Goal: Task Accomplishment & Management: Manage account settings

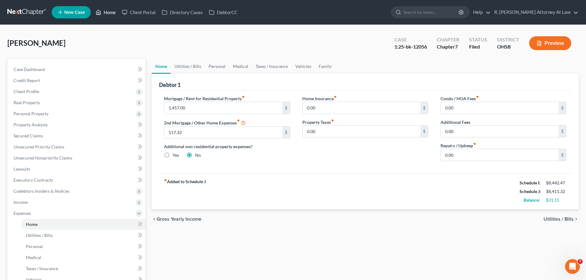
click at [109, 13] on link "Home" at bounding box center [106, 12] width 26 height 11
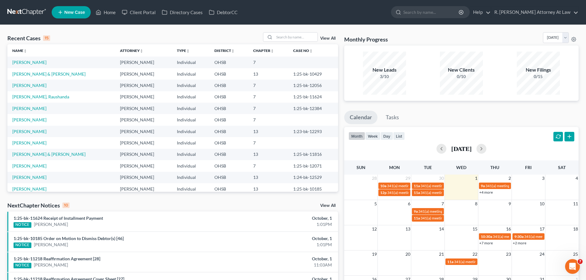
click at [277, 31] on div "Recent Cases 15 View All Name unfold_more expand_more expand_less Attorney unfo…" at bounding box center [293, 228] width 586 height 407
drag, startPoint x: 278, startPoint y: 35, endPoint x: 283, endPoint y: 31, distance: 6.4
click at [279, 33] on input "search" at bounding box center [295, 37] width 43 height 9
type input "[PERSON_NAME]"
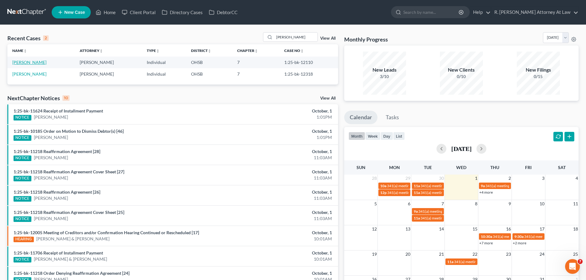
click at [29, 63] on link "[PERSON_NAME]" at bounding box center [29, 62] width 34 height 5
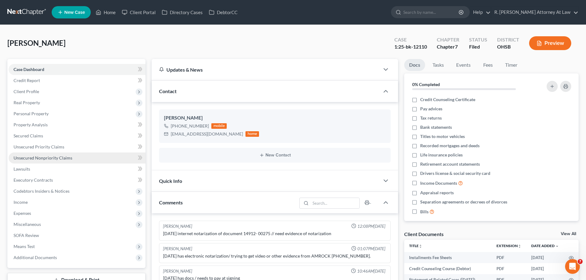
scroll to position [243, 0]
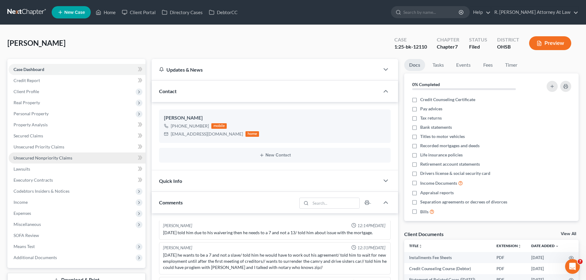
click at [47, 157] on span "Unsecured Nonpriority Claims" at bounding box center [43, 157] width 59 height 5
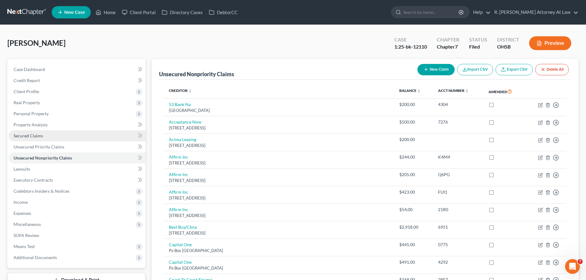
click at [37, 134] on span "Secured Claims" at bounding box center [29, 135] width 30 height 5
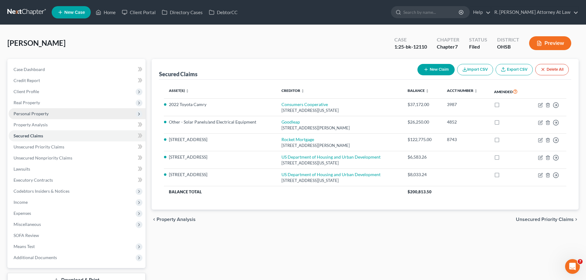
click at [30, 111] on span "Personal Property" at bounding box center [31, 113] width 35 height 5
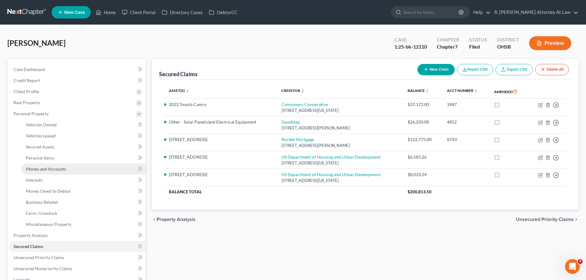
click at [46, 169] on span "Money and Accounts" at bounding box center [46, 168] width 40 height 5
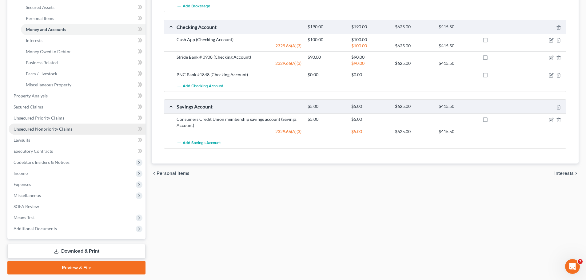
scroll to position [154, 0]
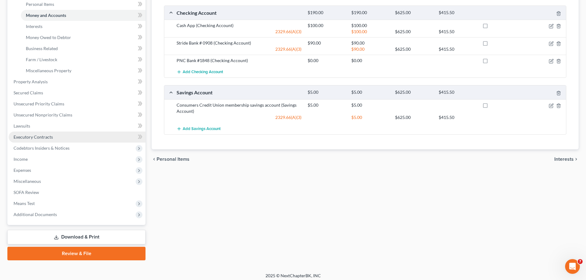
click at [38, 138] on span "Executory Contracts" at bounding box center [33, 136] width 39 height 5
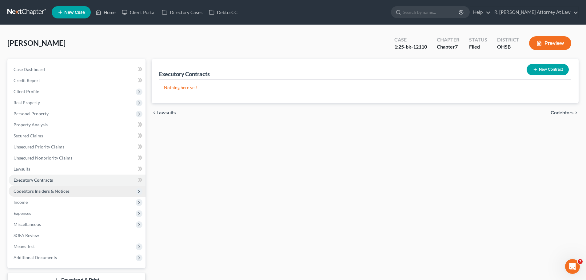
click at [48, 192] on span "Codebtors Insiders & Notices" at bounding box center [42, 191] width 56 height 5
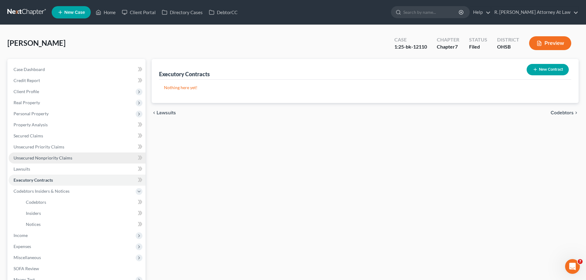
click at [43, 158] on span "Unsecured Nonpriority Claims" at bounding box center [43, 157] width 59 height 5
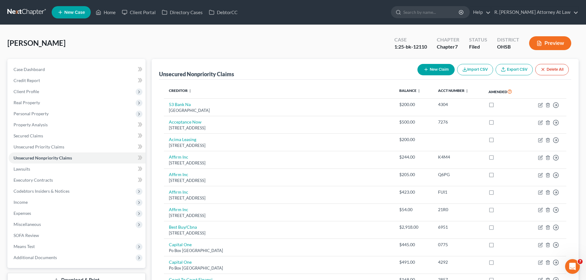
click at [175, 45] on div "[PERSON_NAME] Upgraded Case 1:25-bk-12110 Chapter Chapter 7 Status [GEOGRAPHIC_…" at bounding box center [292, 45] width 571 height 27
click at [23, 134] on span "Secured Claims" at bounding box center [29, 135] width 30 height 5
